Goal: Find specific page/section: Find specific page/section

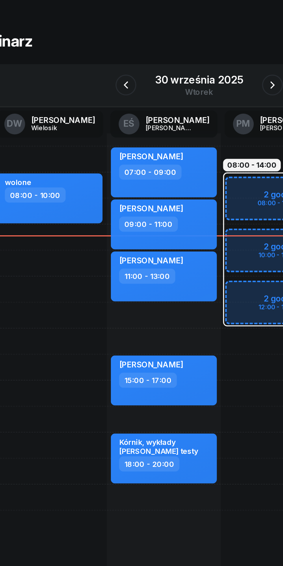
click at [144, 169] on div "11:00 - 13:00" at bounding box center [122, 171] width 51 height 8
select select "11"
select select "13"
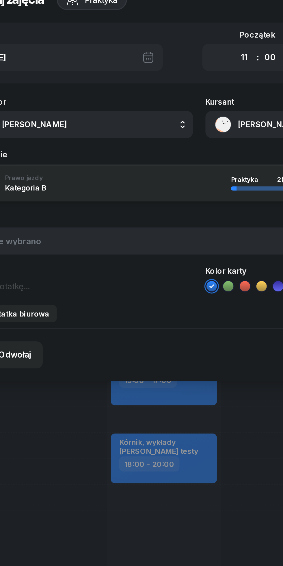
click at [169, 86] on button "[PERSON_NAME]" at bounding box center [207, 86] width 124 height 15
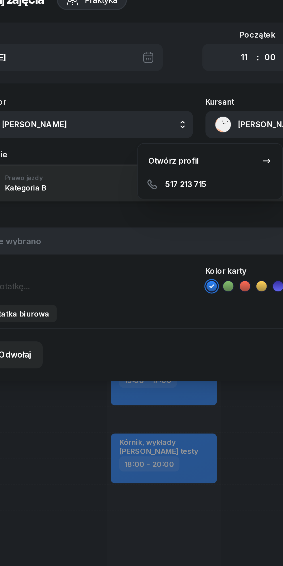
click at [125, 108] on div "Otwórz profil" at bounding box center [127, 107] width 28 height 8
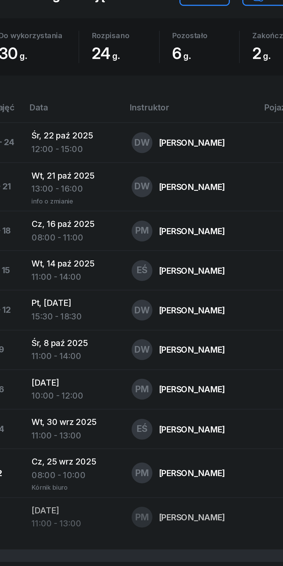
scroll to position [233, 0]
